Goal: Task Accomplishment & Management: Use online tool/utility

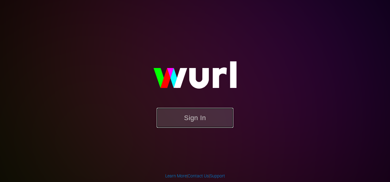
click at [190, 119] on button "Sign In" at bounding box center [195, 118] width 77 height 20
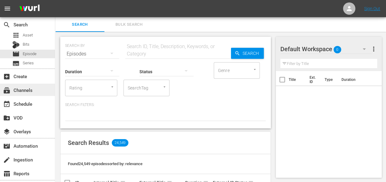
click at [28, 90] on div "subscriptions Channels" at bounding box center [17, 90] width 34 height 6
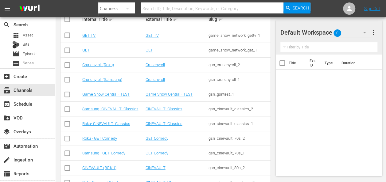
scroll to position [123, 0]
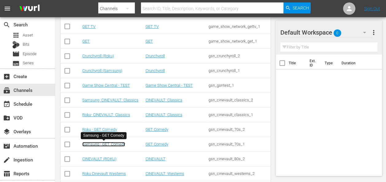
click at [110, 144] on link "Samsung - GET Comedy" at bounding box center [103, 144] width 43 height 5
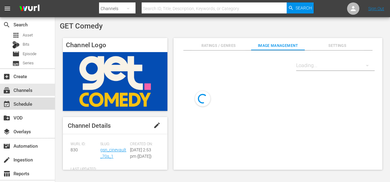
click at [37, 102] on div "event_available Schedule" at bounding box center [27, 104] width 55 height 12
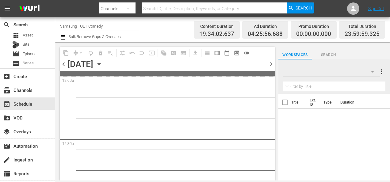
click at [102, 65] on icon "button" at bounding box center [99, 64] width 7 height 7
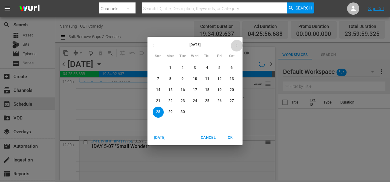
click at [237, 44] on icon "button" at bounding box center [236, 45] width 5 height 5
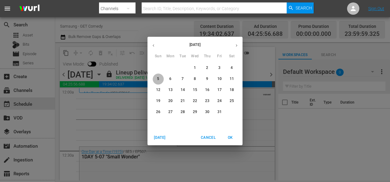
click at [160, 80] on span "5" at bounding box center [158, 78] width 11 height 5
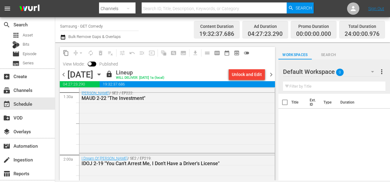
scroll to position [92, 0]
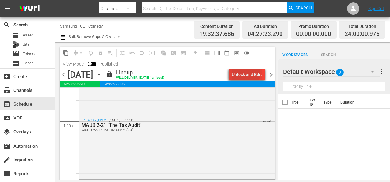
click at [247, 74] on div "Unlock and Edit" at bounding box center [247, 74] width 30 height 11
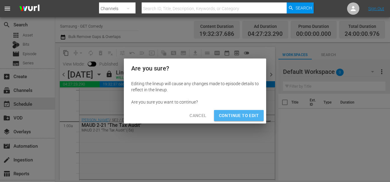
click at [248, 117] on span "Continue to Edit" at bounding box center [239, 116] width 40 height 8
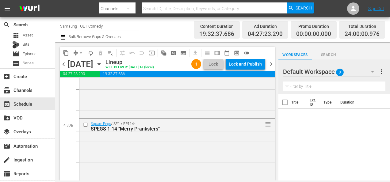
scroll to position [447, 0]
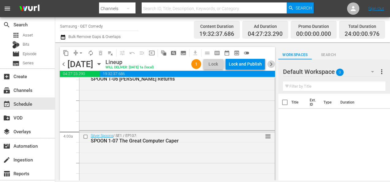
click at [274, 67] on span "chevron_right" at bounding box center [272, 64] width 8 height 8
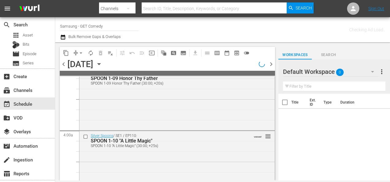
scroll to position [395, 0]
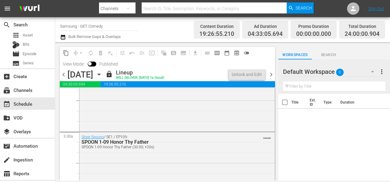
click at [63, 65] on span "View Mode:" at bounding box center [74, 64] width 28 height 5
click at [65, 75] on span "chevron_left" at bounding box center [64, 75] width 8 height 8
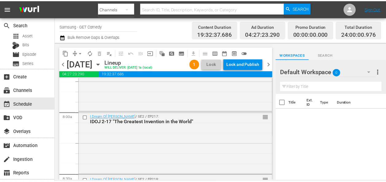
scroll to position [828, 0]
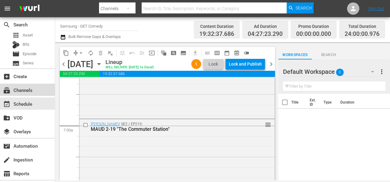
click at [26, 92] on div "subscriptions Channels" at bounding box center [17, 90] width 34 height 6
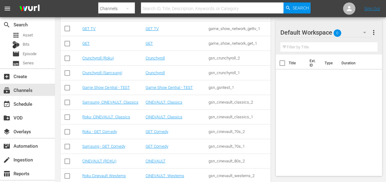
scroll to position [123, 0]
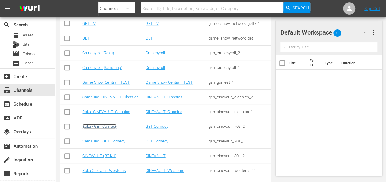
click at [109, 125] on link "Roku - GET Comedy" at bounding box center [99, 126] width 34 height 5
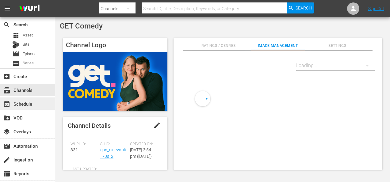
click at [26, 103] on div "event_available Schedule" at bounding box center [17, 103] width 34 height 6
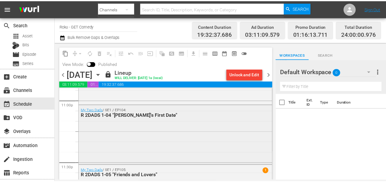
scroll to position [2911, 0]
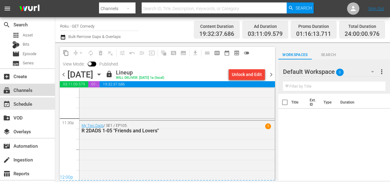
click at [31, 88] on div "subscriptions Channels" at bounding box center [17, 90] width 34 height 6
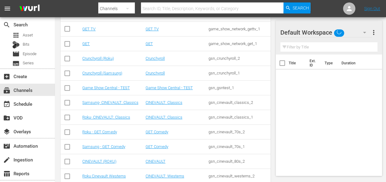
scroll to position [123, 0]
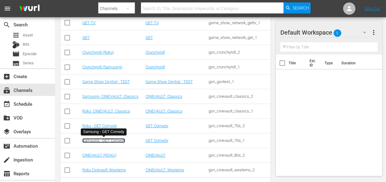
click at [102, 138] on link "Samsung - GET Comedy" at bounding box center [103, 140] width 43 height 5
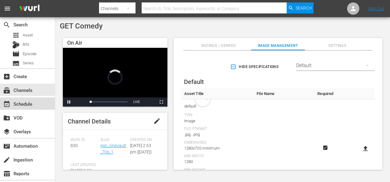
click at [35, 102] on div "event_available Schedule" at bounding box center [27, 104] width 55 height 12
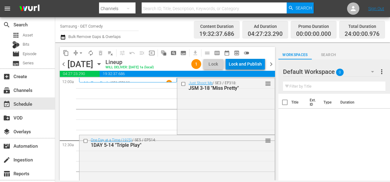
click at [256, 63] on div "Lock and Publish" at bounding box center [245, 64] width 33 height 11
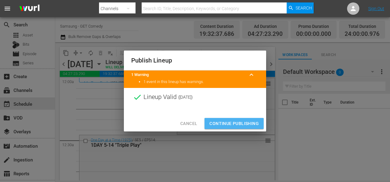
click at [245, 124] on span "Continue Publishing" at bounding box center [234, 124] width 49 height 8
